Goal: Transaction & Acquisition: Purchase product/service

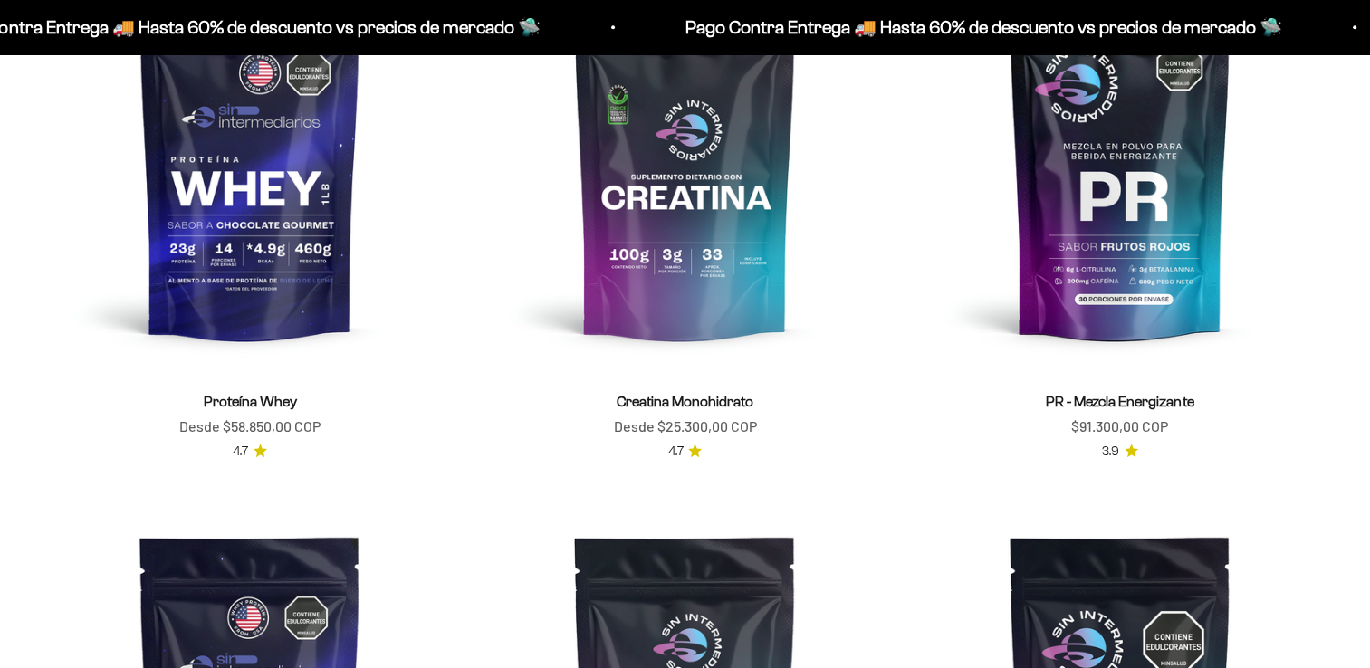
scroll to position [854, 0]
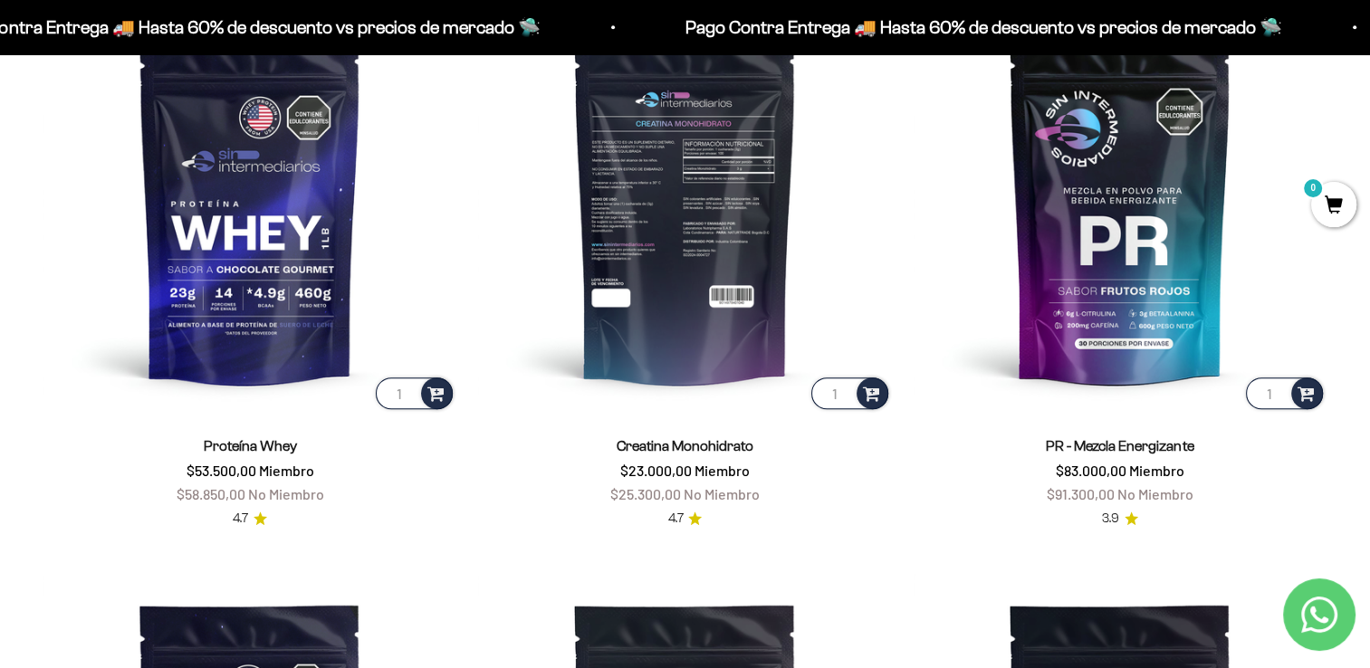
click at [707, 215] on img at bounding box center [684, 206] width 413 height 413
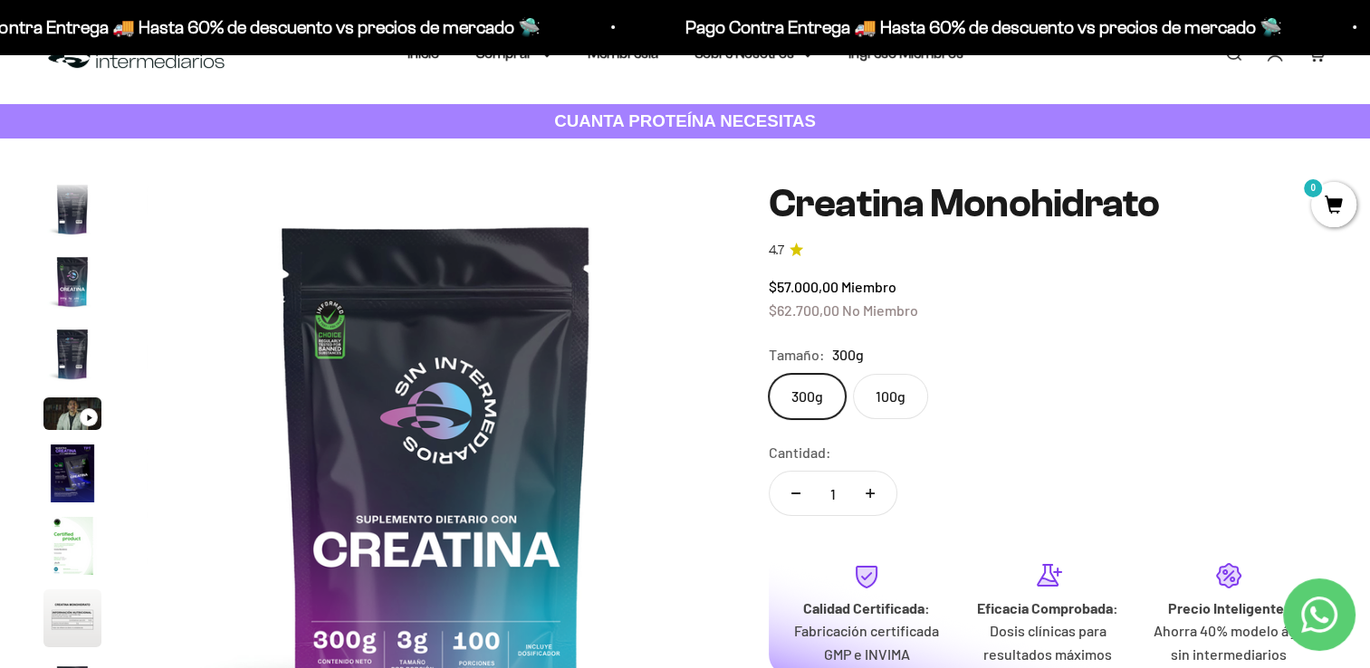
scroll to position [51, 0]
click at [896, 396] on label "100g" at bounding box center [890, 396] width 75 height 45
click at [769, 374] on input "100g" at bounding box center [768, 373] width 1 height 1
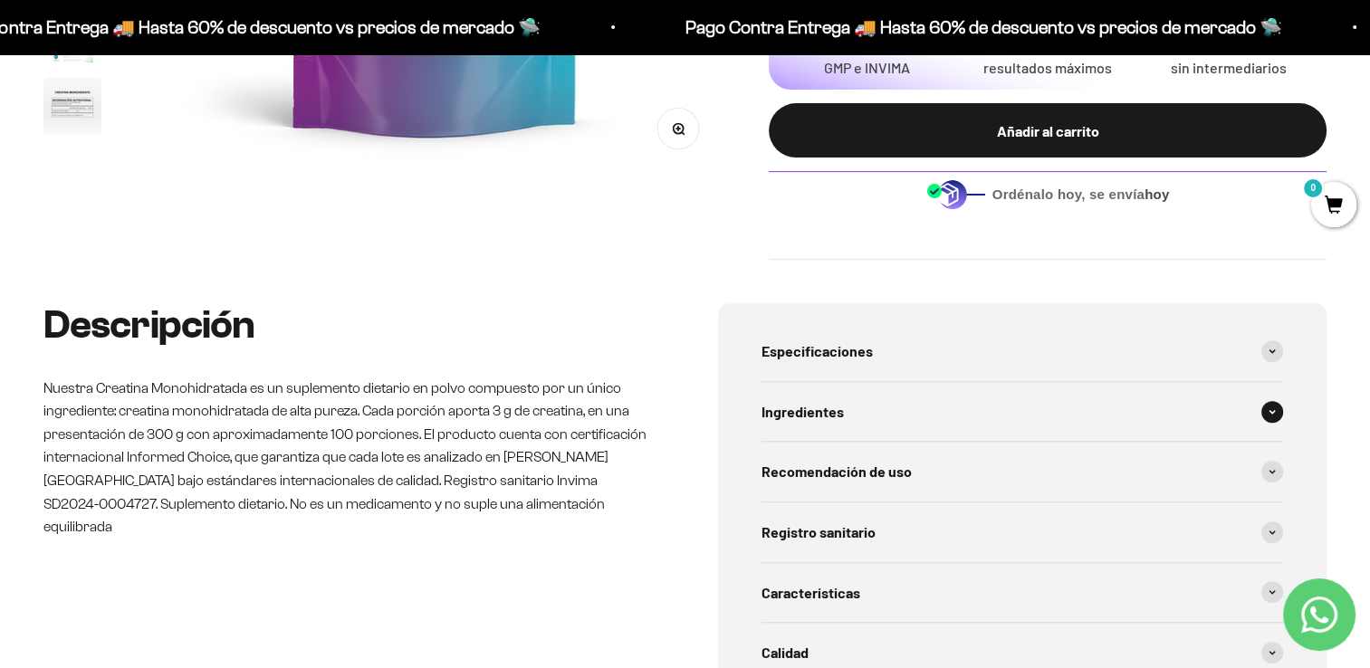
scroll to position [643, 0]
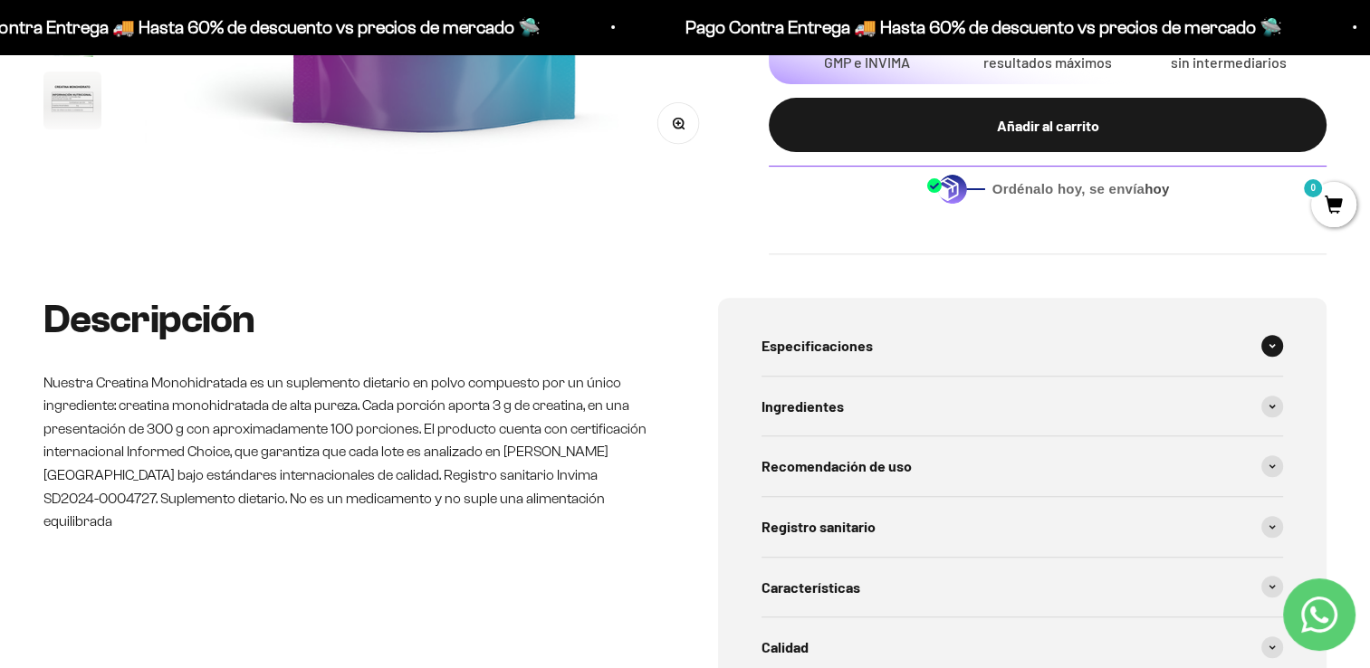
click at [1282, 339] on div "Especificaciones" at bounding box center [1022, 346] width 522 height 60
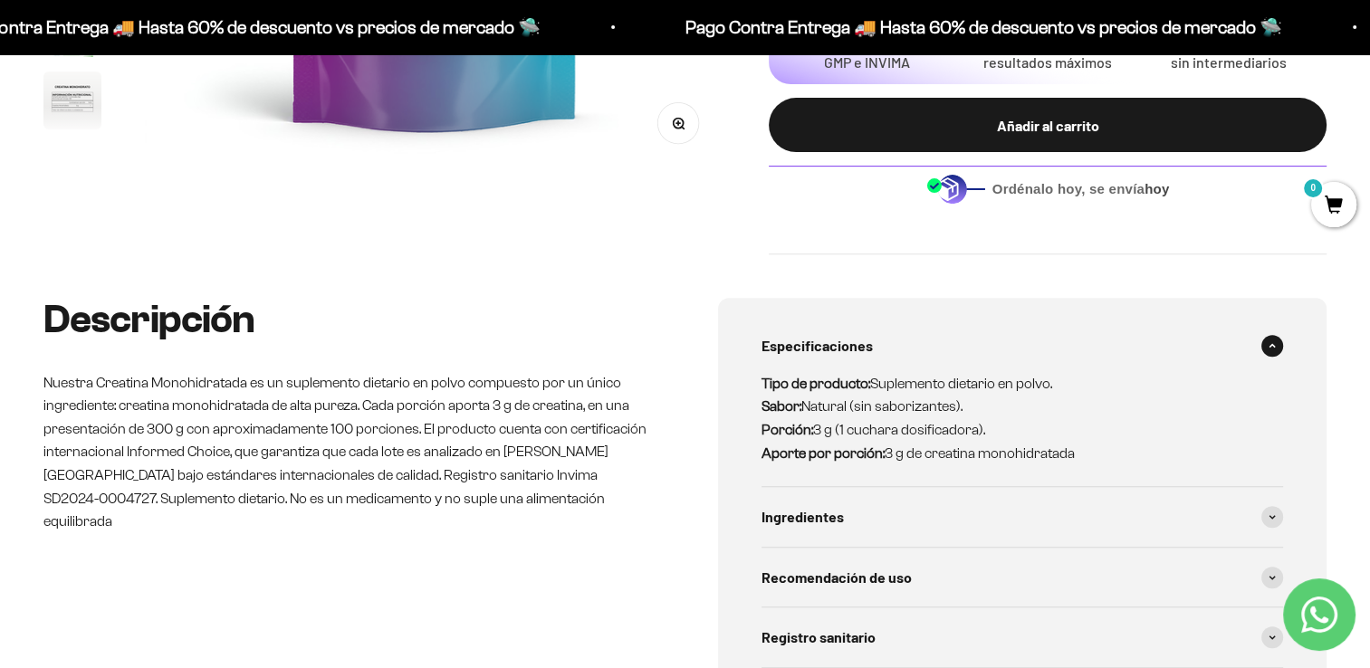
click at [1282, 339] on div "Especificaciones" at bounding box center [1022, 346] width 522 height 60
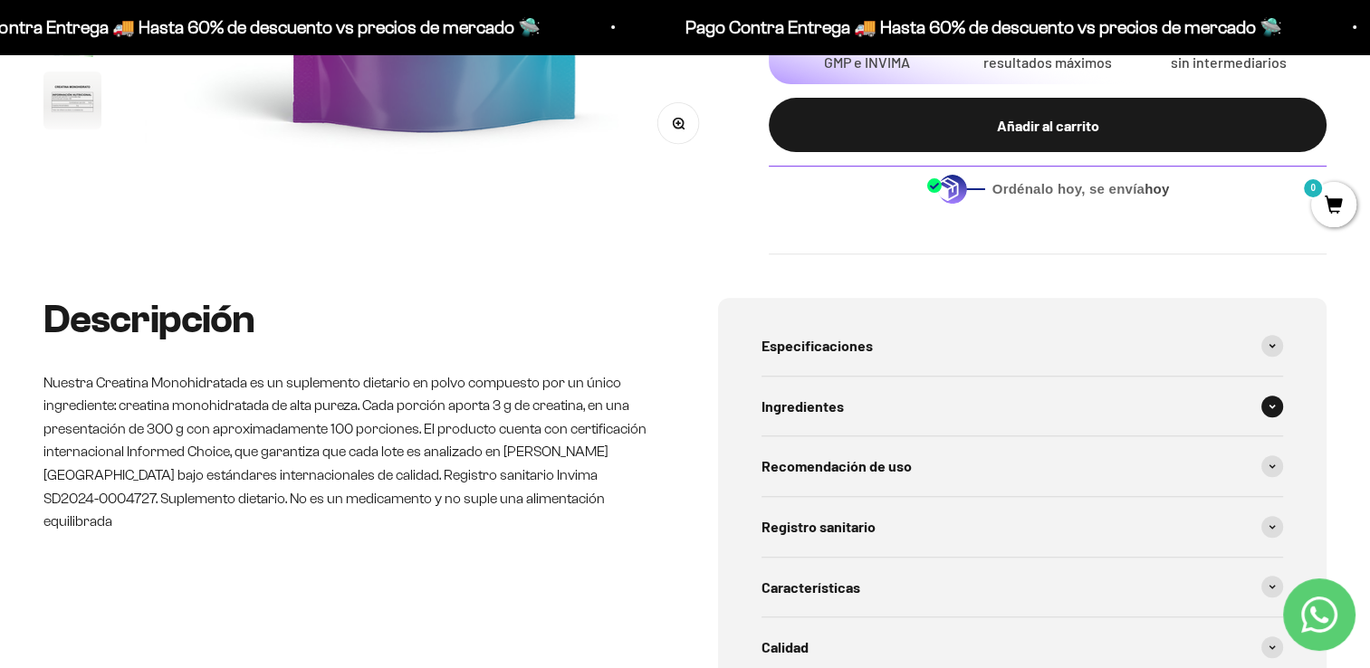
click at [1267, 413] on span at bounding box center [1272, 407] width 22 height 22
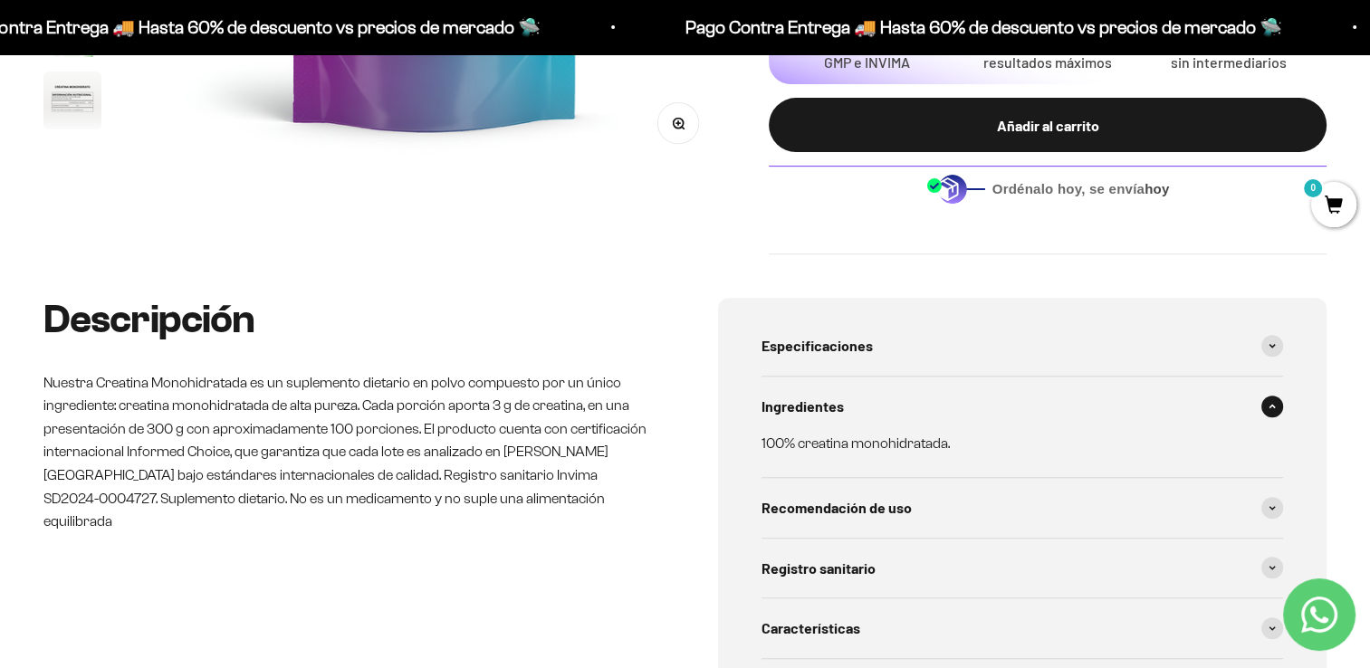
click at [1267, 413] on span at bounding box center [1272, 407] width 22 height 22
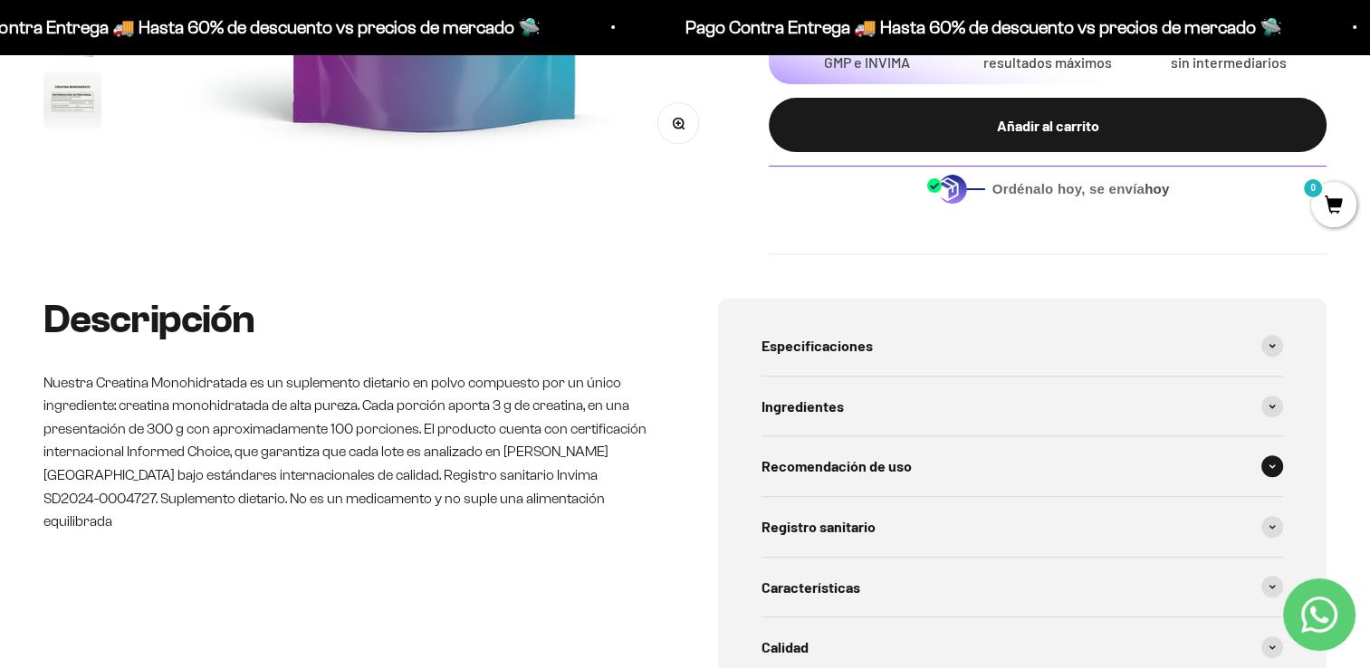
scroll to position [760, 0]
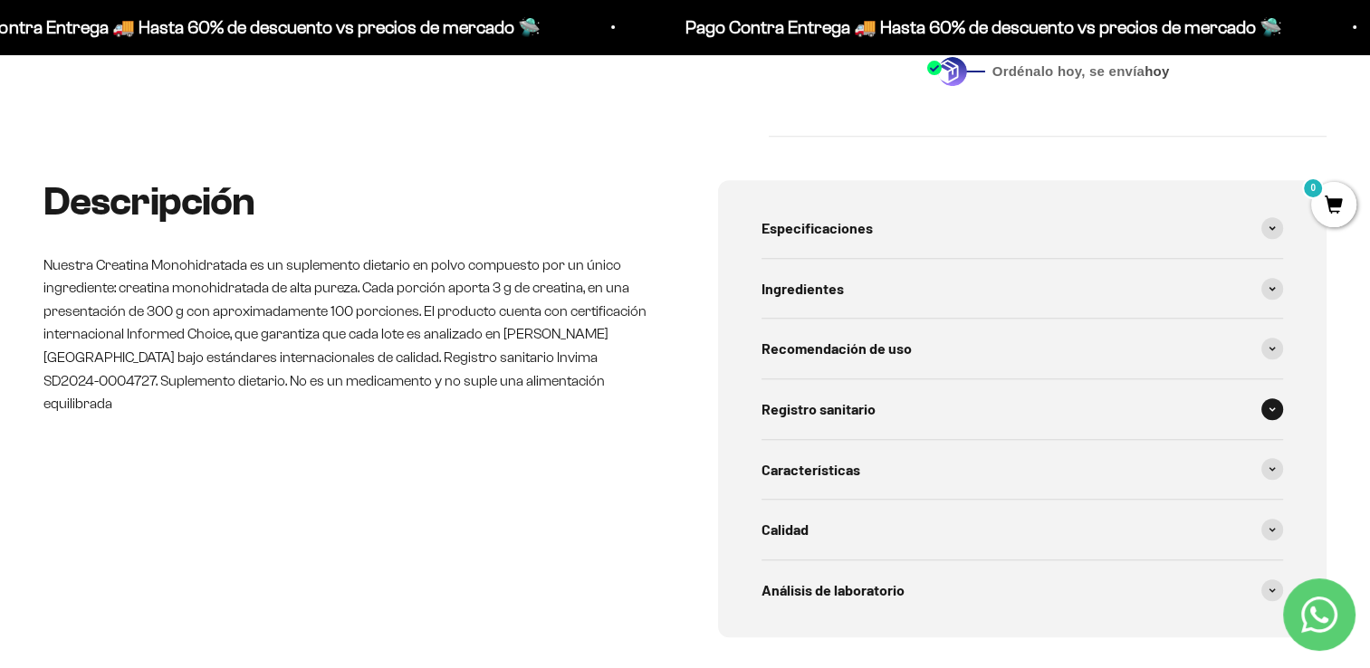
click at [1274, 406] on icon at bounding box center [1271, 408] width 7 height 5
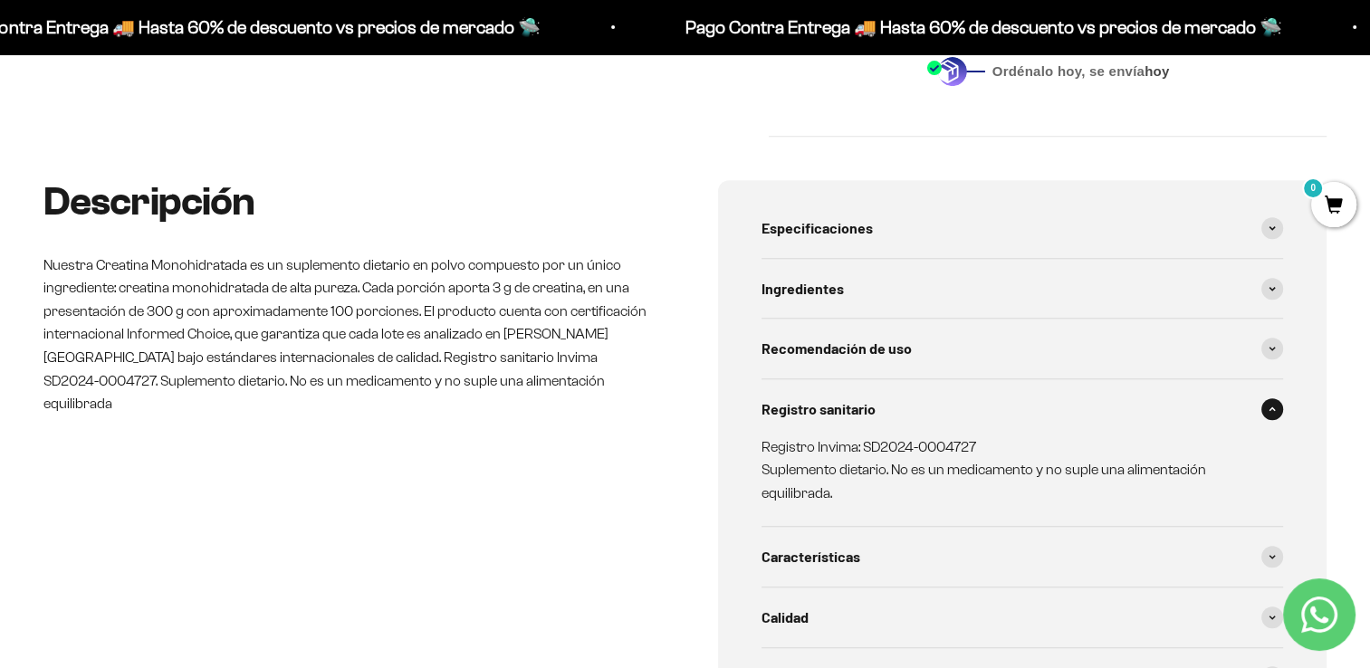
click at [1274, 406] on icon at bounding box center [1271, 408] width 7 height 5
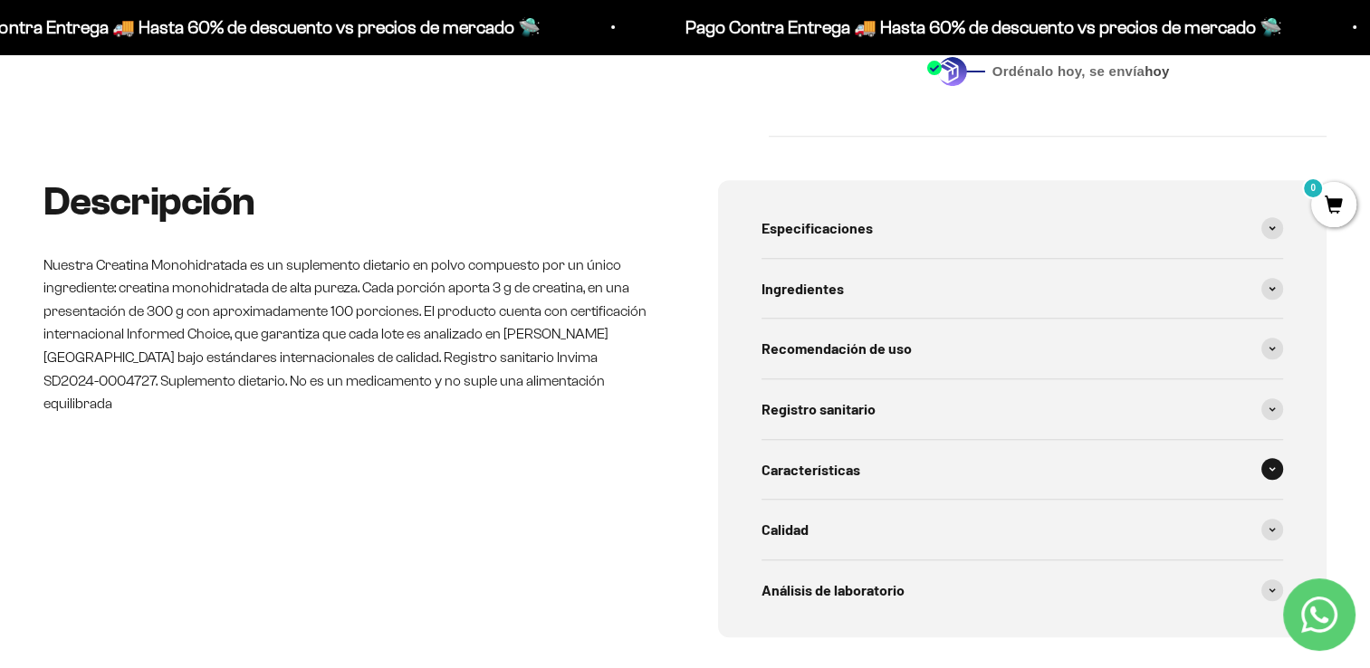
click at [1275, 462] on span at bounding box center [1272, 469] width 22 height 22
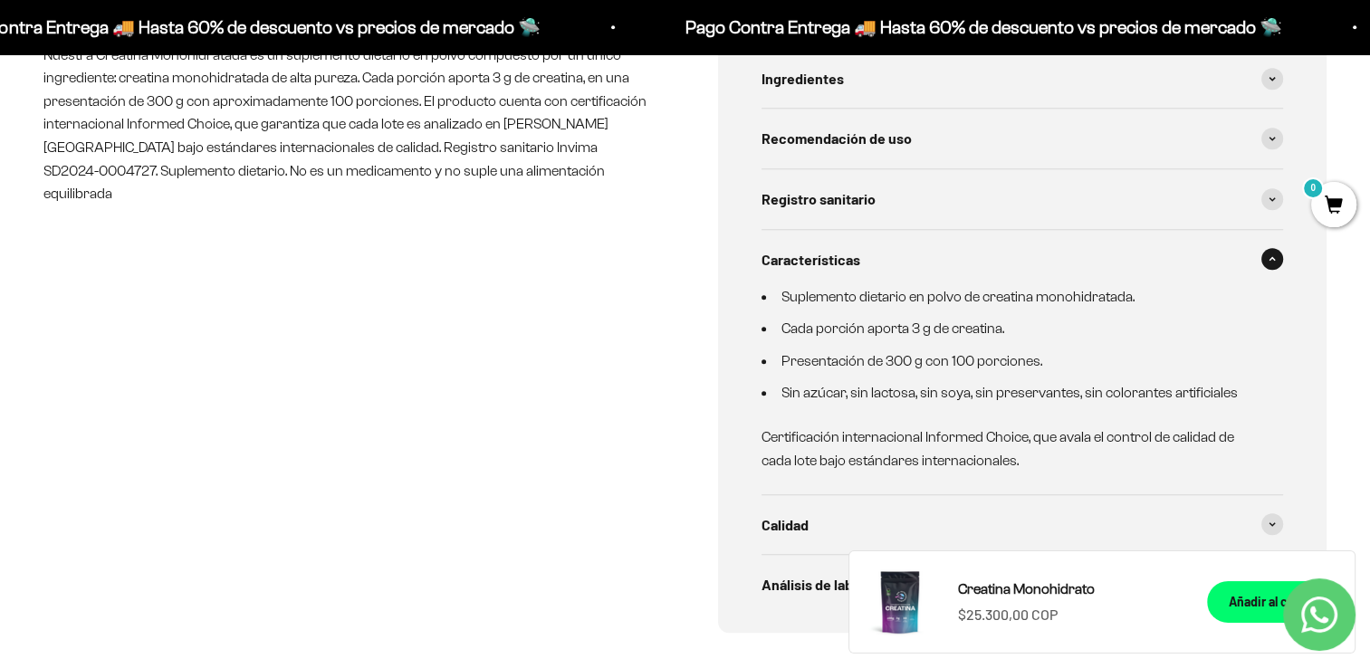
scroll to position [995, 0]
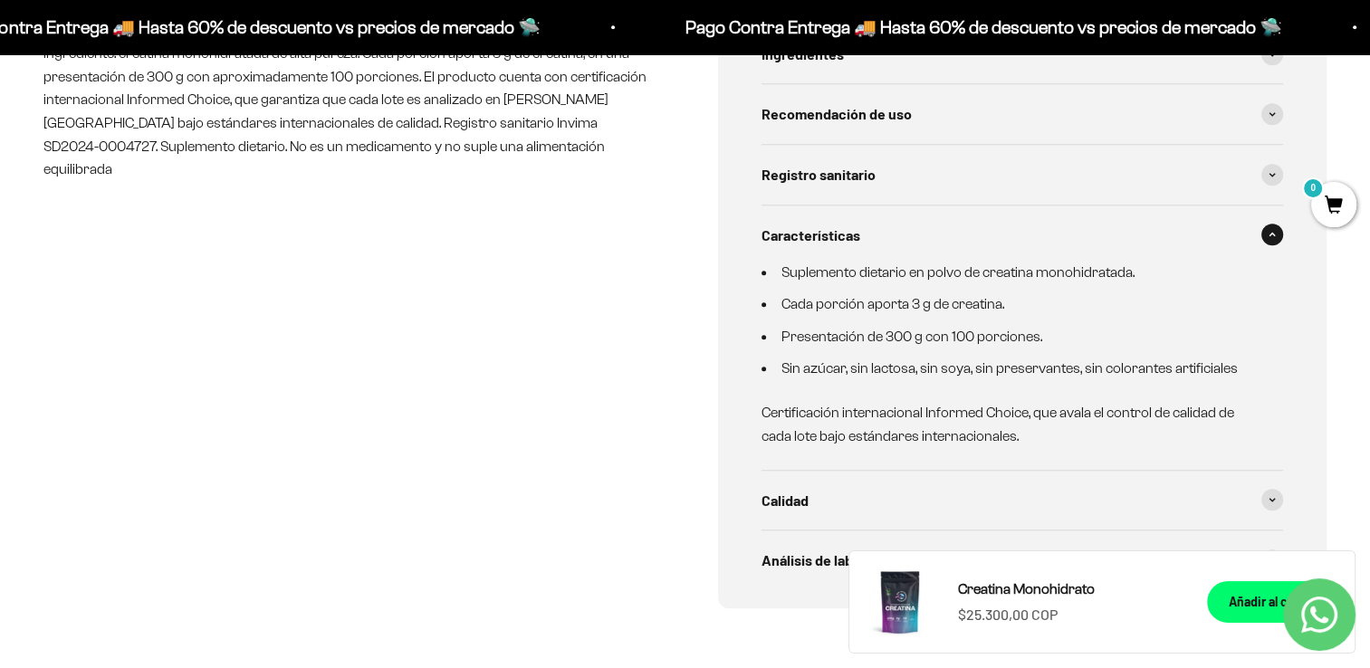
click at [1270, 232] on icon at bounding box center [1271, 234] width 7 height 5
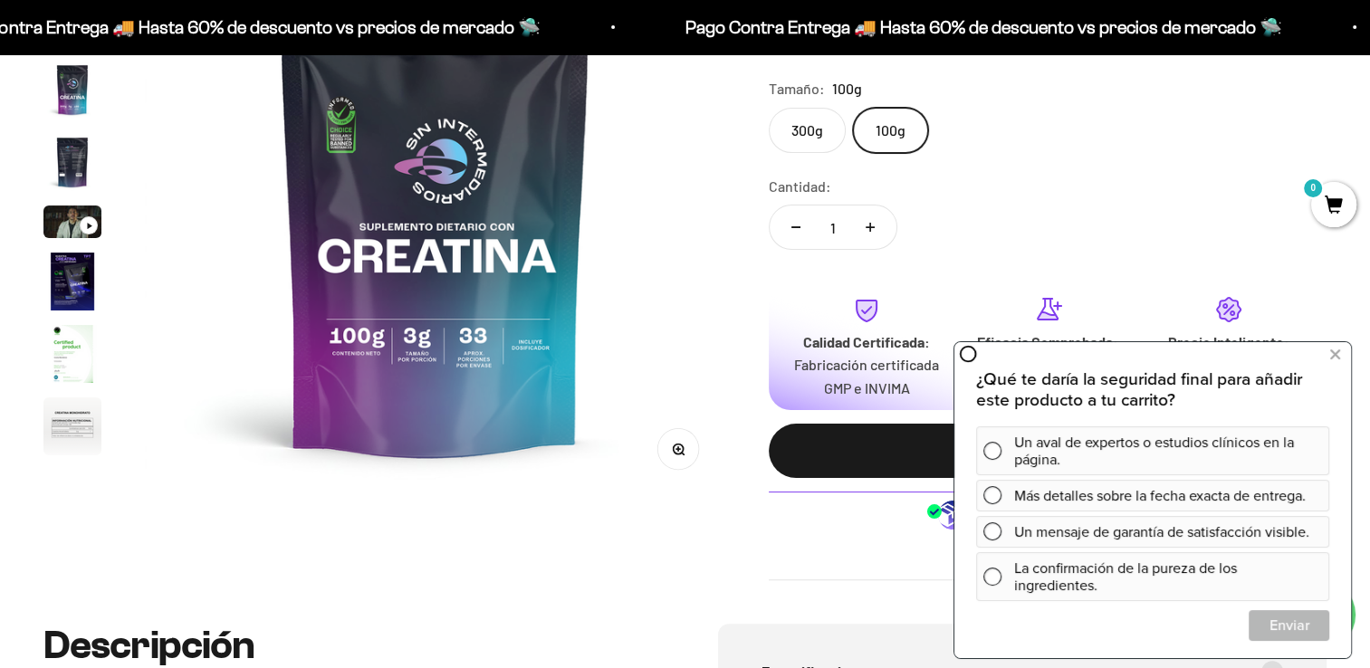
scroll to position [0, 0]
